Goal: Go to known website: Access a specific website the user already knows

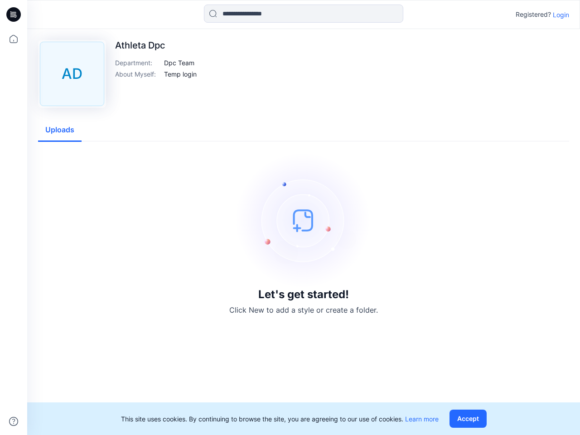
click at [290, 217] on img at bounding box center [304, 220] width 136 height 136
click at [14, 14] on icon at bounding box center [15, 14] width 4 height 0
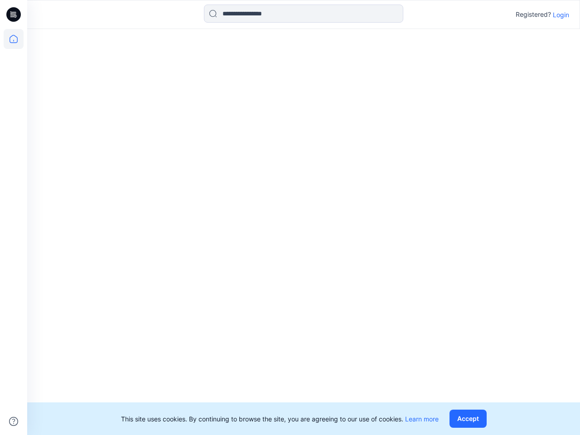
click at [14, 39] on icon at bounding box center [14, 39] width 20 height 20
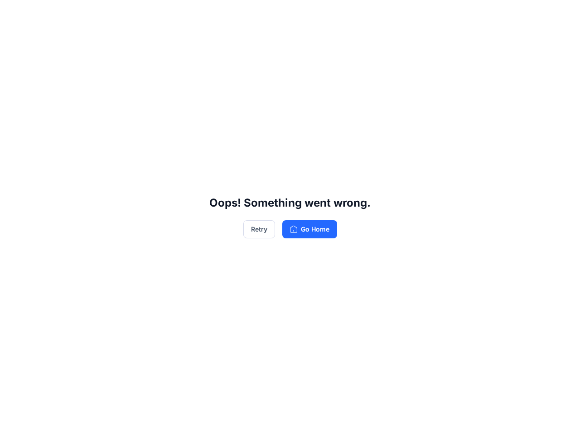
click at [14, 421] on div "Oops! Something went wrong. Retry Go Home" at bounding box center [290, 217] width 580 height 435
click at [304, 14] on div "Oops! Something went wrong. Retry Go Home" at bounding box center [290, 217] width 580 height 435
click at [561, 14] on div "Oops! Something went wrong. Retry Go Home" at bounding box center [290, 217] width 580 height 435
click at [179, 63] on div "Oops! Something went wrong. Retry Go Home" at bounding box center [290, 217] width 580 height 435
click at [180, 74] on div "Oops! Something went wrong. Retry Go Home" at bounding box center [290, 217] width 580 height 435
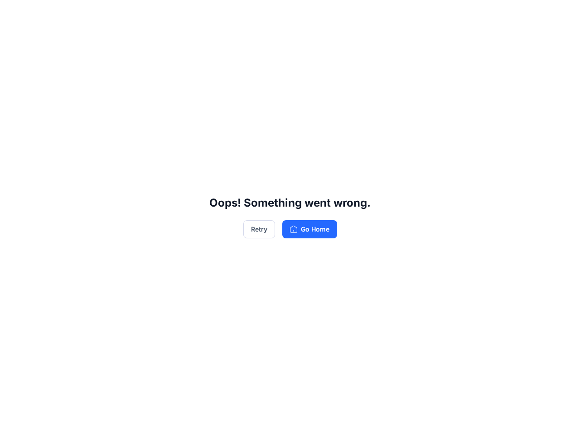
click at [60, 130] on div "Oops! Something went wrong. Retry Go Home" at bounding box center [290, 217] width 580 height 435
click at [470, 419] on div "Oops! Something went wrong. Retry Go Home" at bounding box center [290, 217] width 580 height 435
